Goal: Task Accomplishment & Management: Use online tool/utility

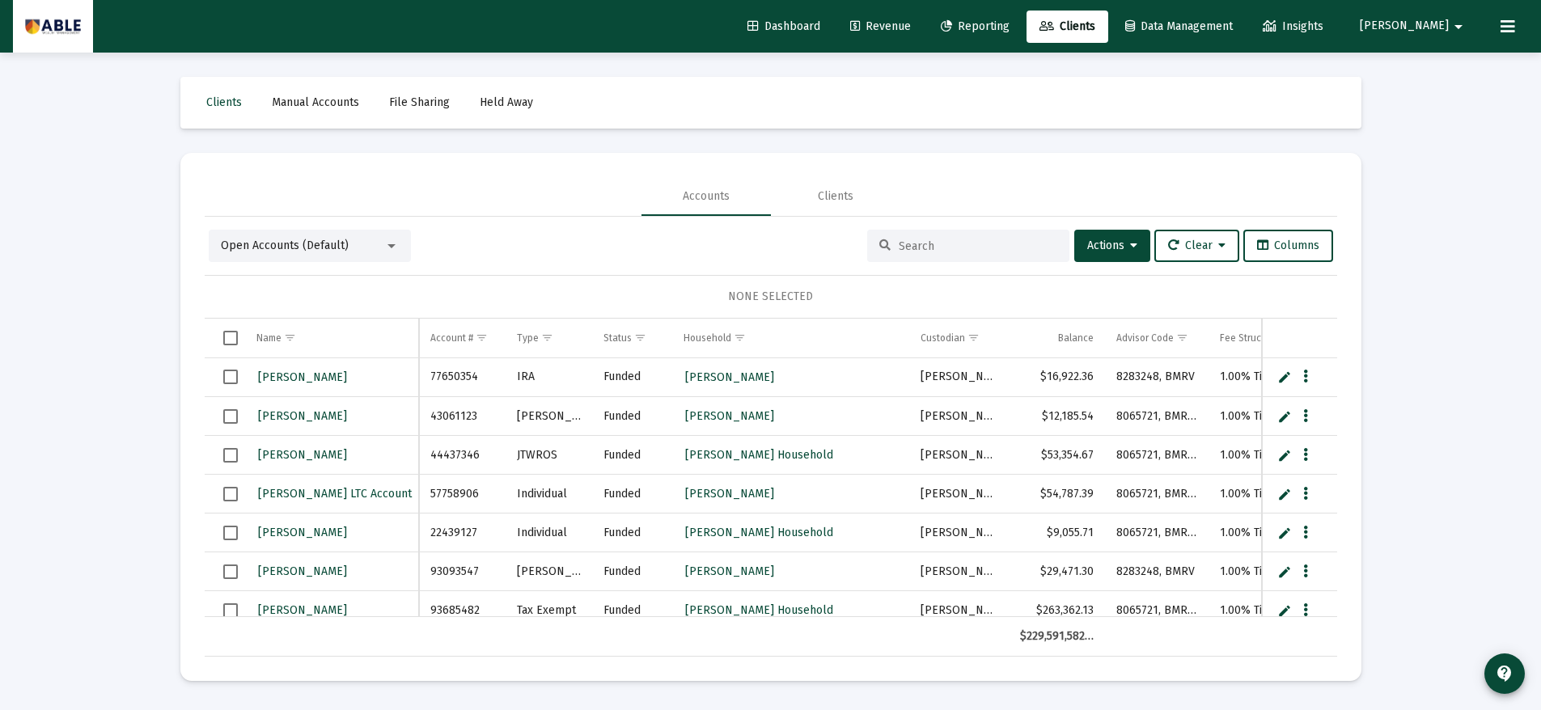
click at [1010, 24] on span "Reporting" at bounding box center [975, 26] width 69 height 14
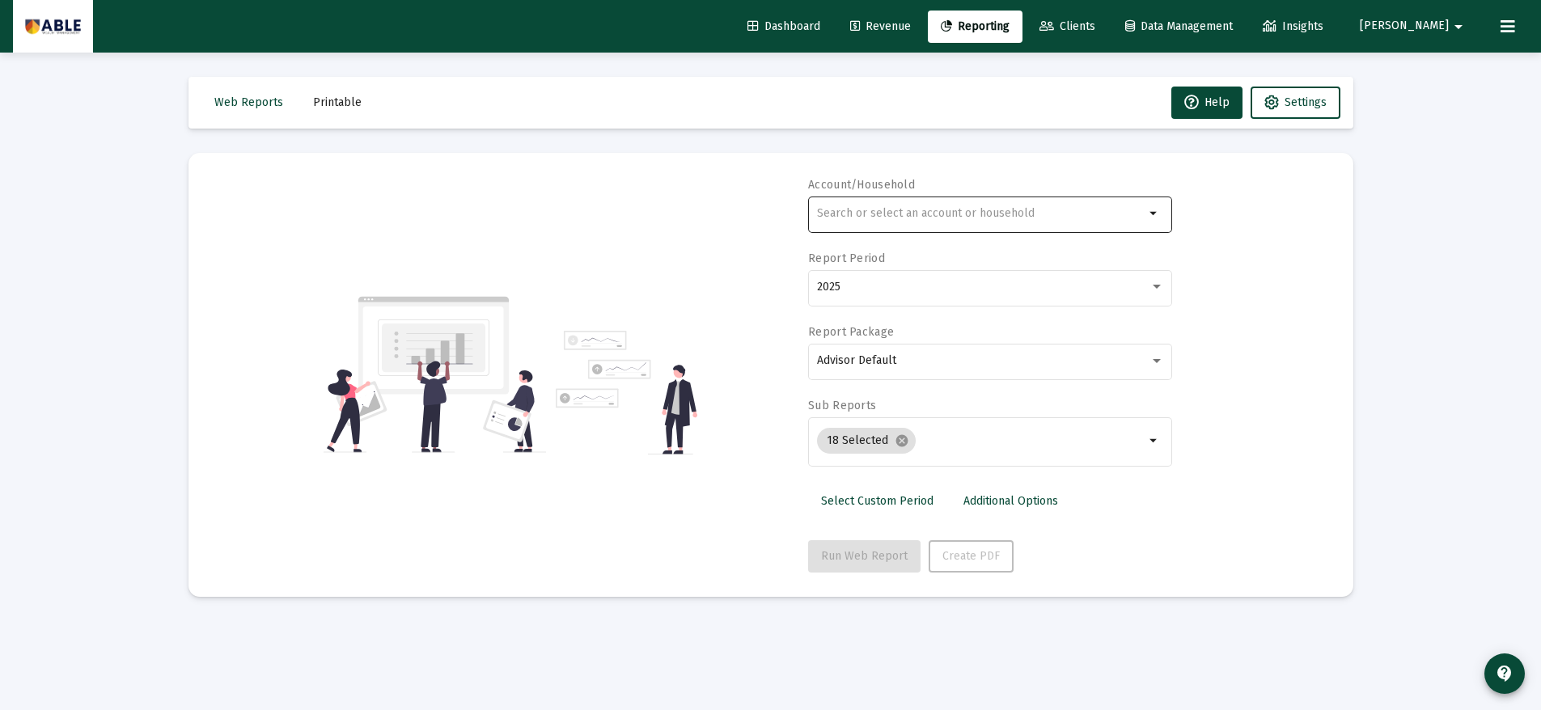
click at [924, 205] on div at bounding box center [981, 213] width 328 height 40
drag, startPoint x: 878, startPoint y: 210, endPoint x: 882, endPoint y: 6, distance: 204.7
click at [793, 203] on div "Account/Household [PERSON_NAME] arrow_drop_down Report Period 2025 Report Packa…" at bounding box center [771, 375] width 1116 height 396
type input "[PERSON_NAME]"
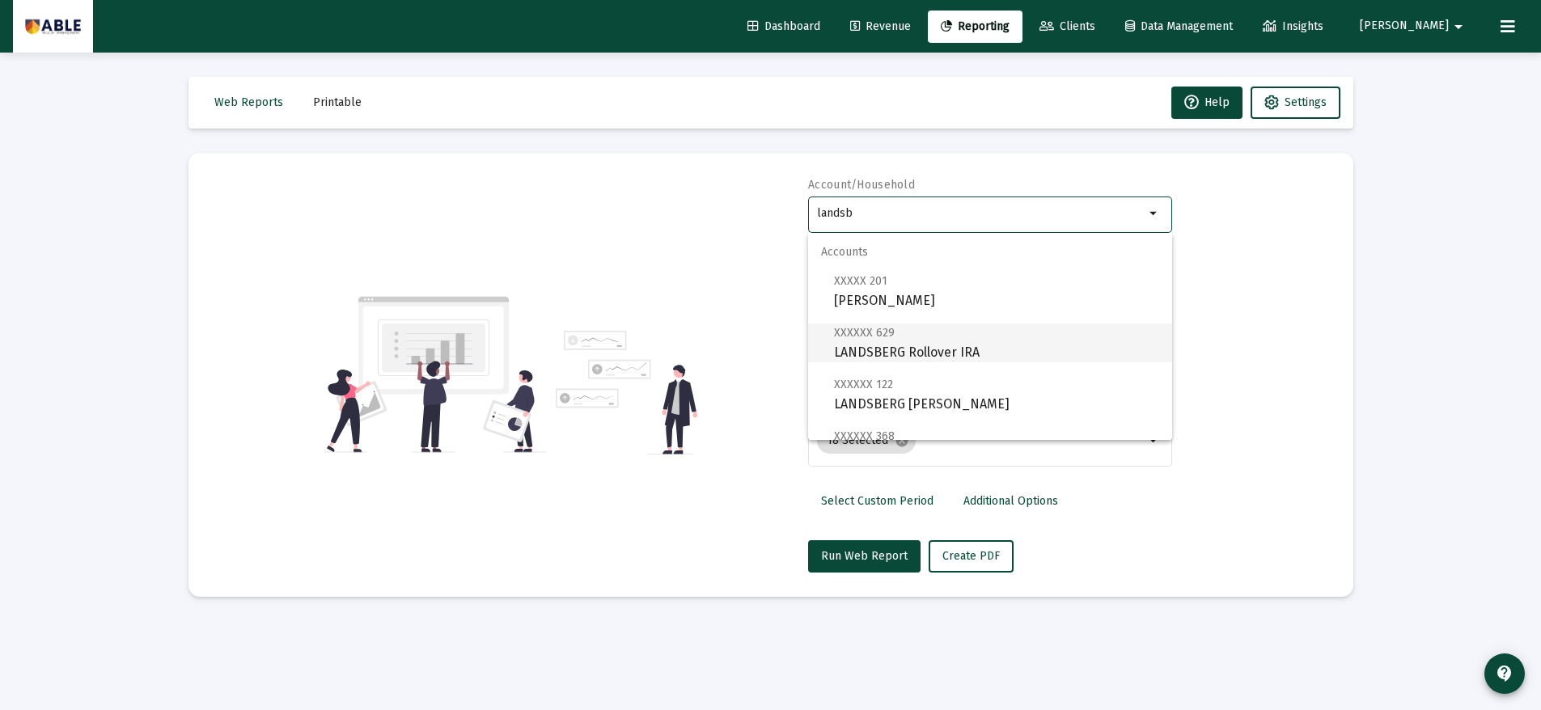
click at [942, 341] on span "XXXXXX 629 LANDSBERG Rollover IRA" at bounding box center [996, 343] width 325 height 40
type input "LANDSBERG Rollover IRA"
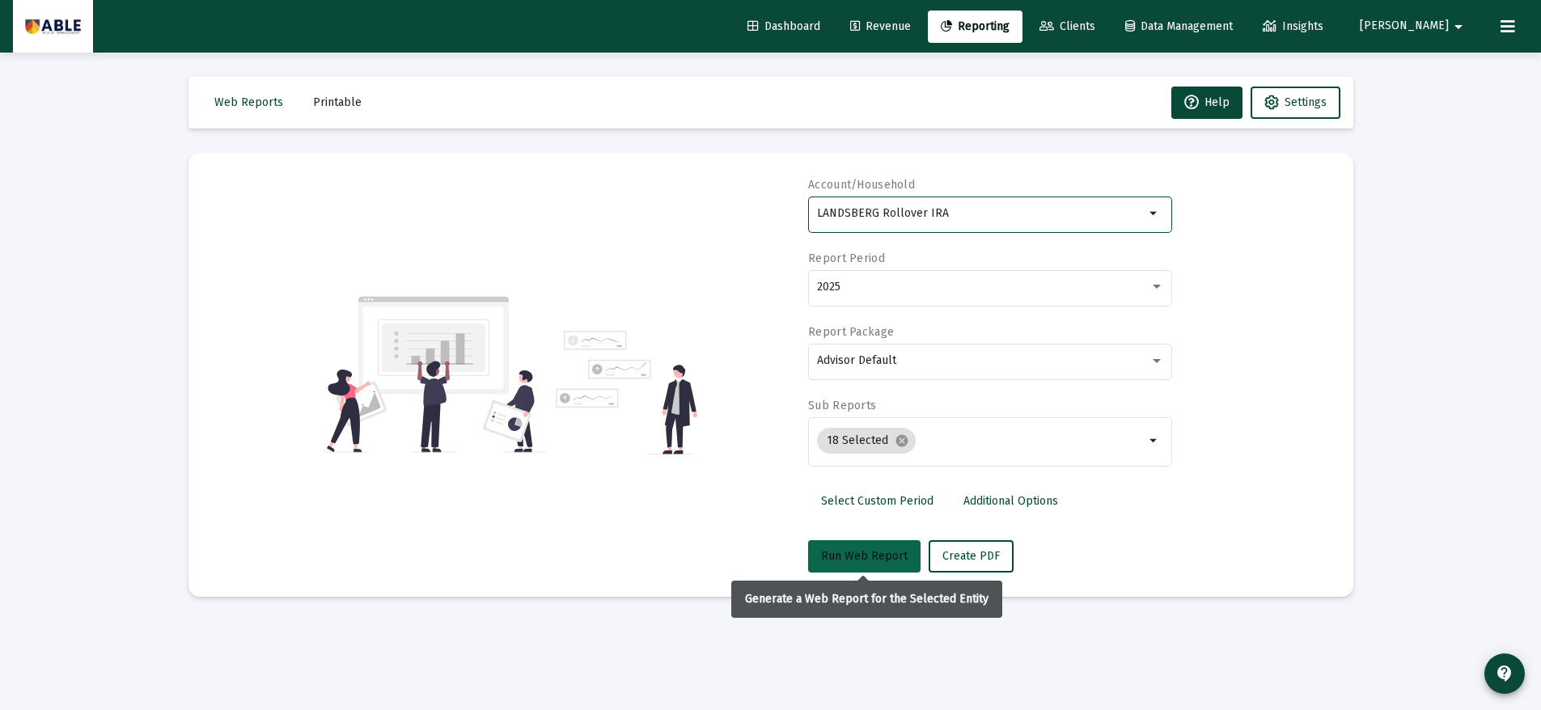
click at [870, 561] on span "Run Web Report" at bounding box center [864, 556] width 87 height 14
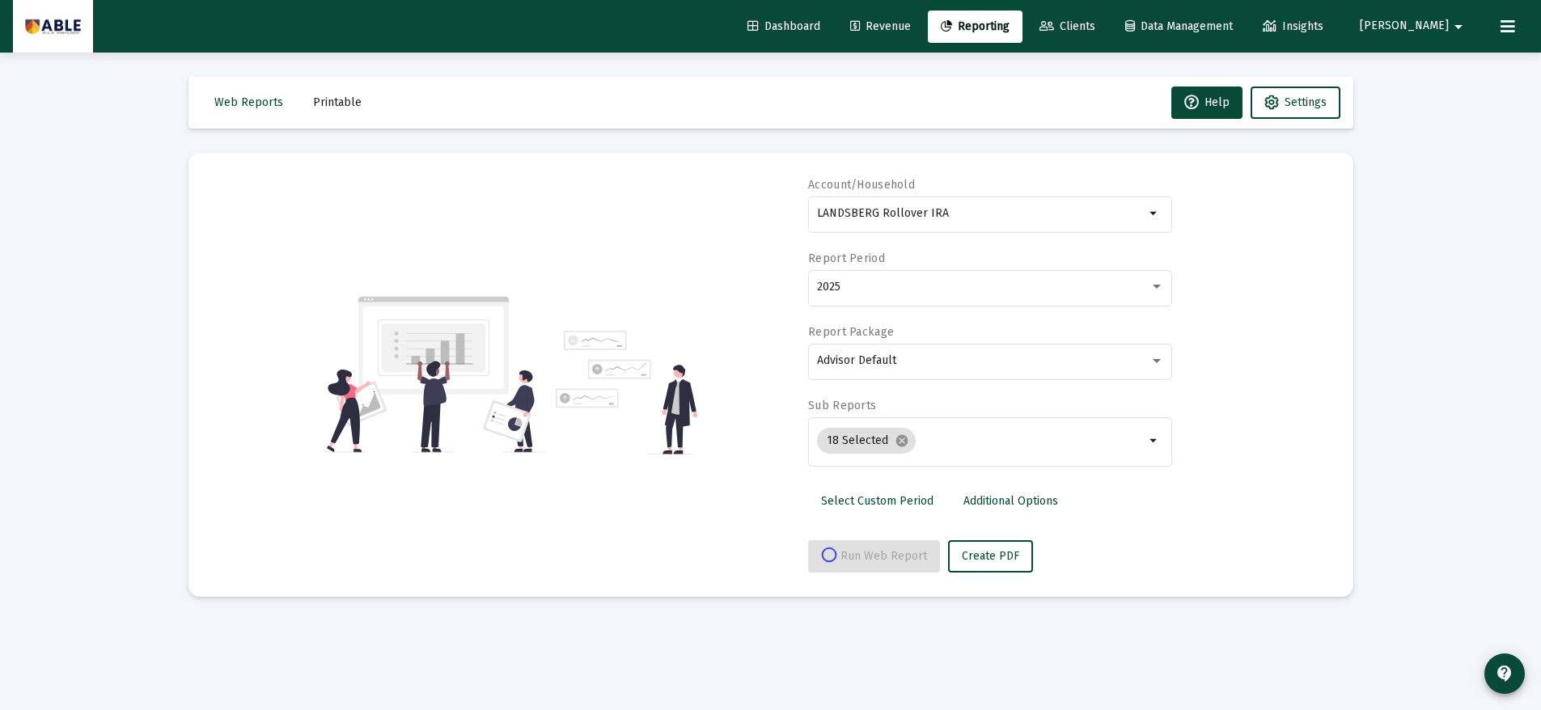
select select "View all"
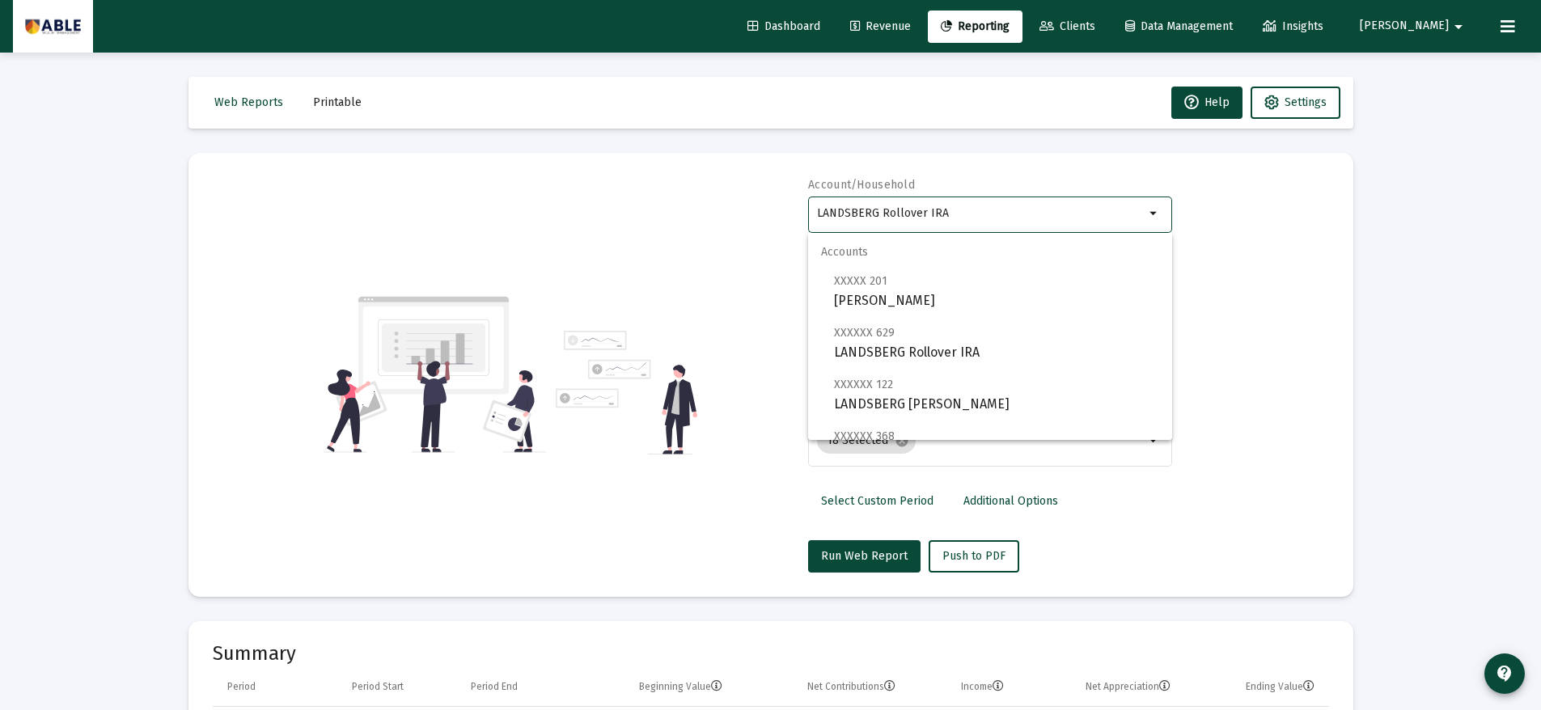
click at [963, 218] on input "LANDSBERG Rollover IRA" at bounding box center [981, 213] width 328 height 13
click at [1004, 405] on span "XXXXXX 122 LANDSBERG [PERSON_NAME]" at bounding box center [996, 395] width 325 height 40
type input "LANDSBERG [PERSON_NAME]"
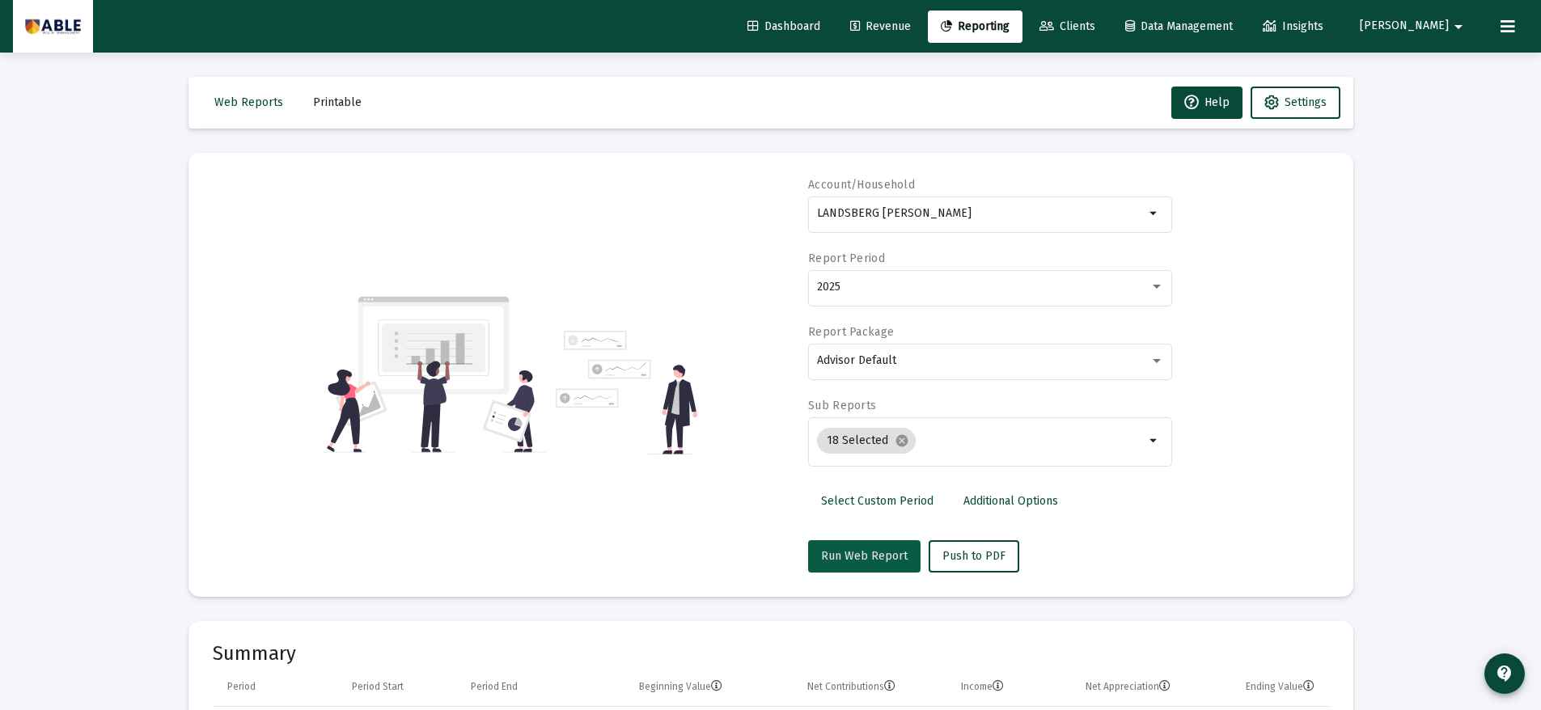
click at [872, 549] on span "Run Web Report" at bounding box center [864, 556] width 87 height 14
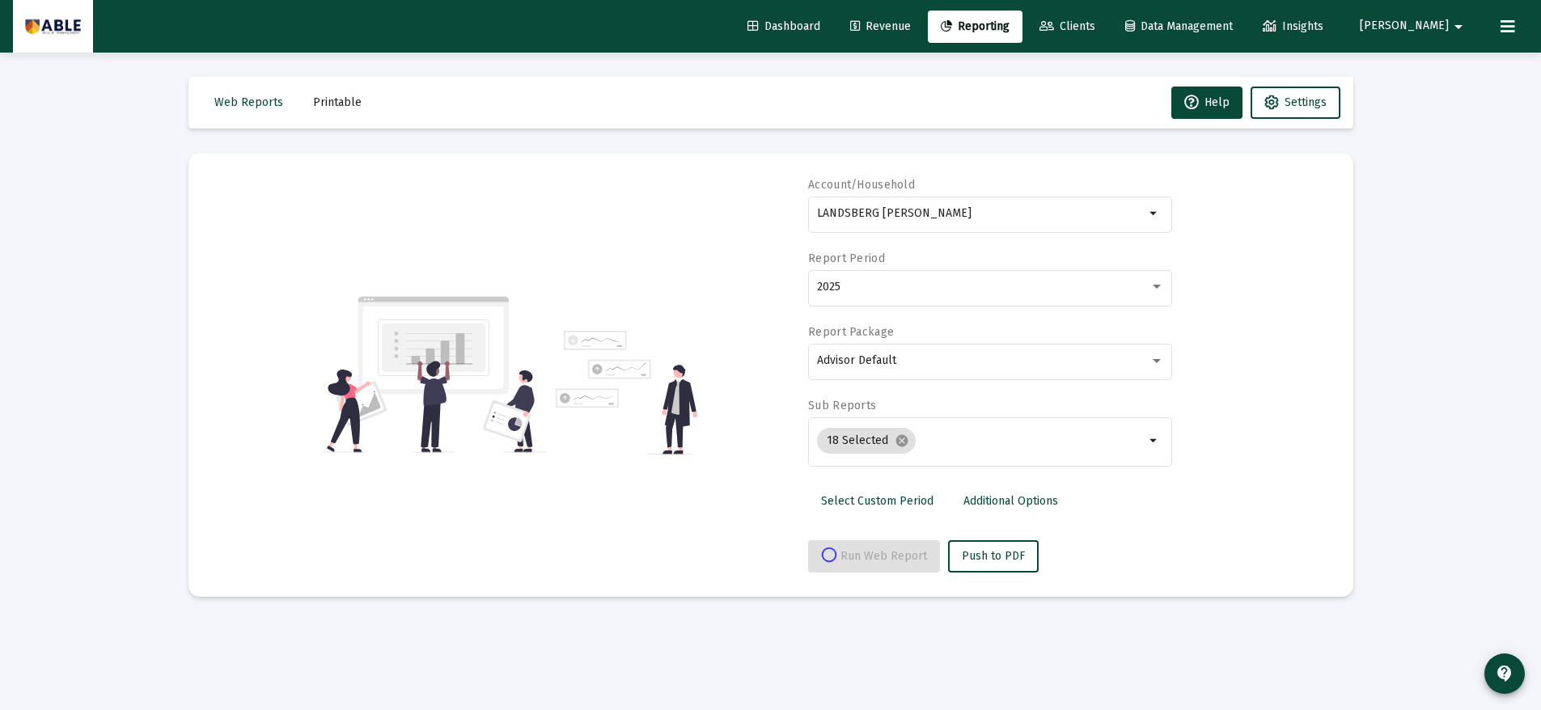
select select "View all"
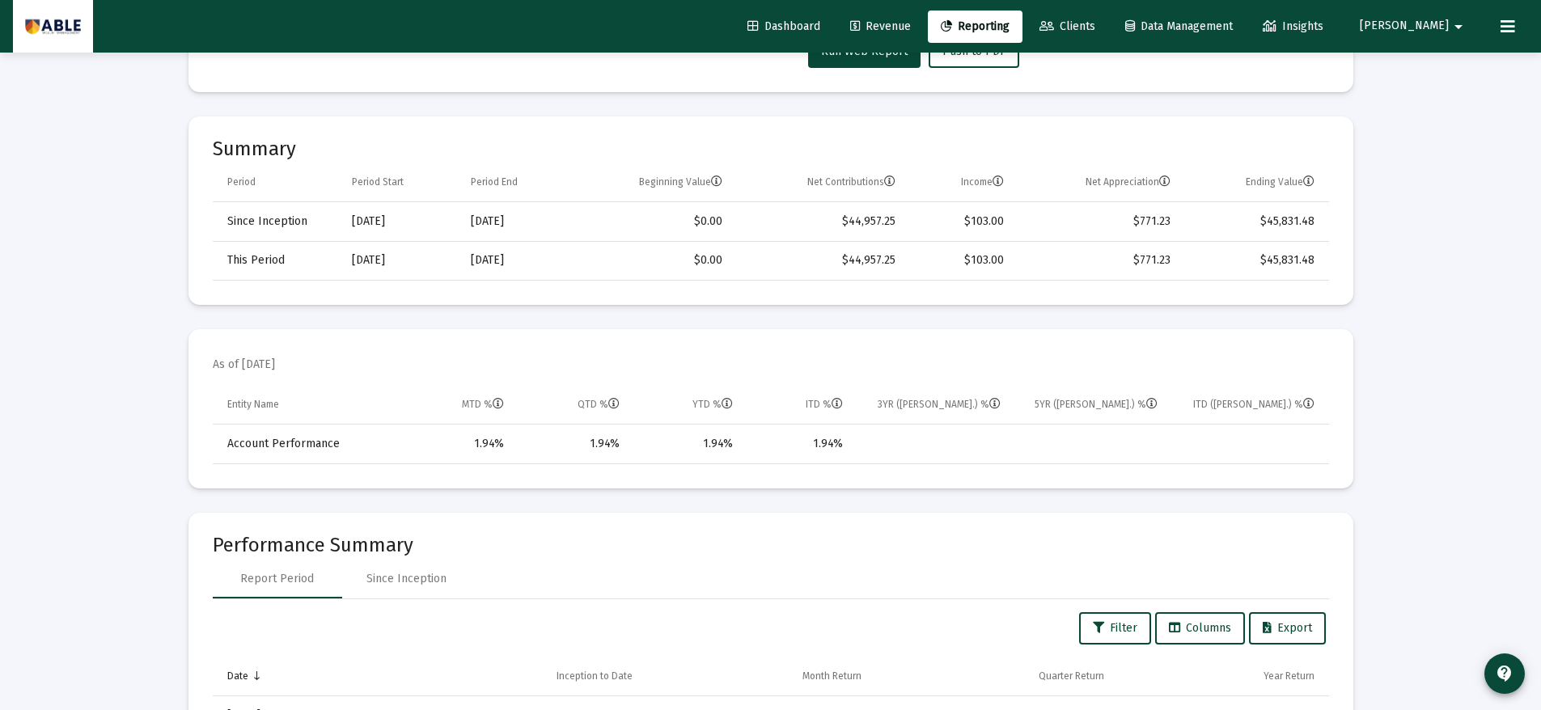
scroll to position [489, 0]
